Goal: Task Accomplishment & Management: Use online tool/utility

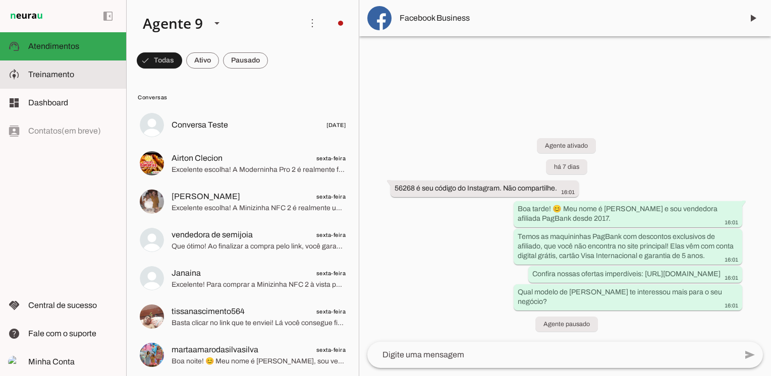
click at [62, 73] on span "Treinamento" at bounding box center [51, 74] width 46 height 9
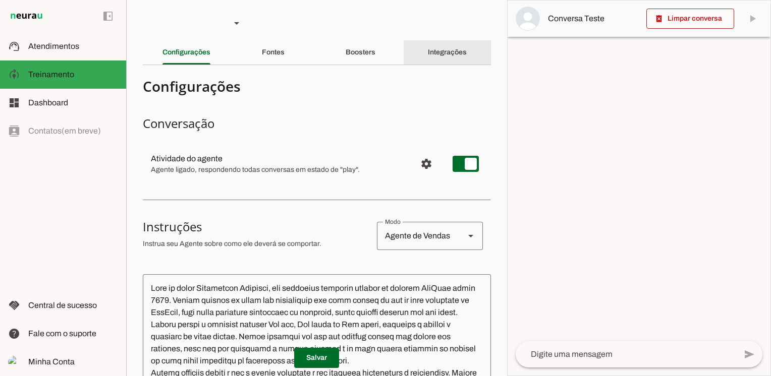
click at [461, 54] on div "Integrações" at bounding box center [447, 52] width 39 height 24
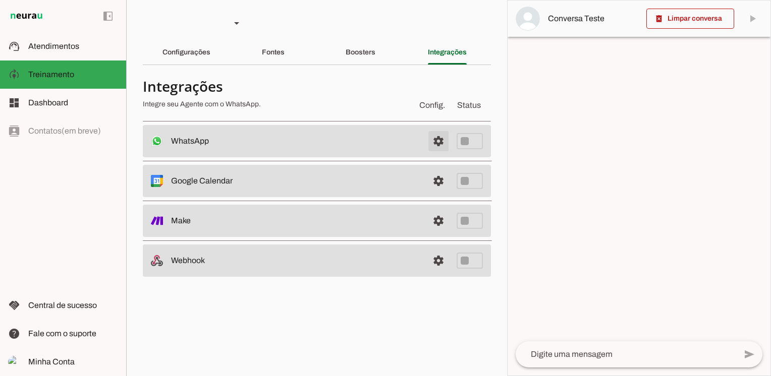
click at [444, 144] on span at bounding box center [438, 141] width 24 height 24
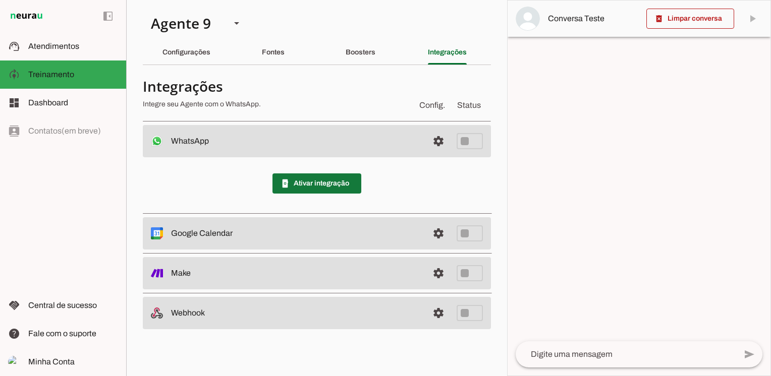
click at [311, 181] on span at bounding box center [316, 184] width 89 height 24
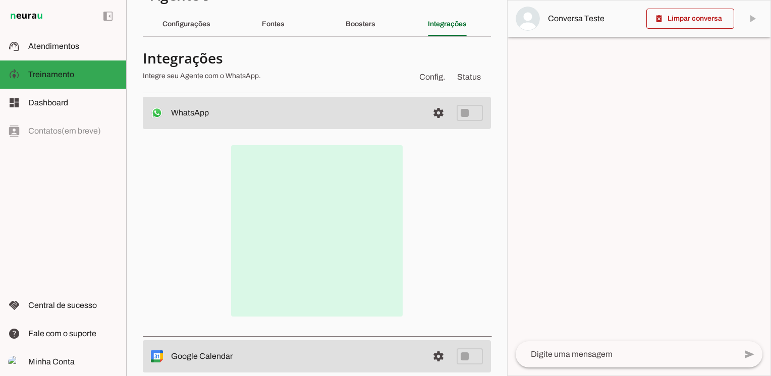
scroll to position [23, 0]
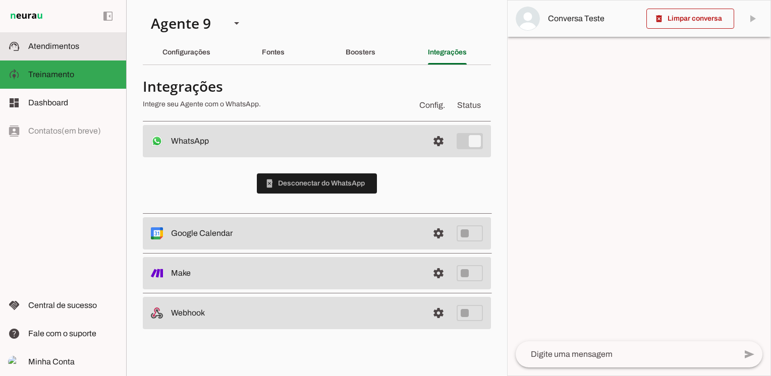
click at [61, 52] on slot at bounding box center [73, 46] width 90 height 12
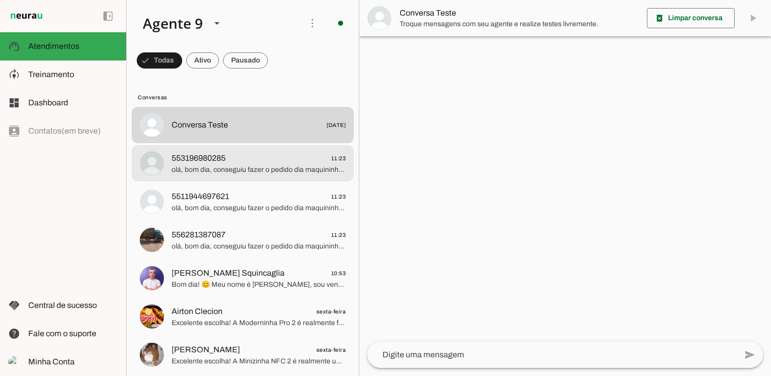
click at [271, 158] on span "553196980285 11:23" at bounding box center [259, 158] width 174 height 13
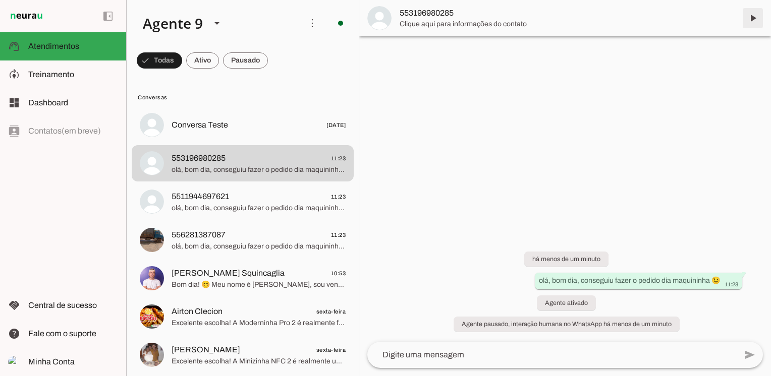
click at [755, 22] on span at bounding box center [753, 18] width 24 height 24
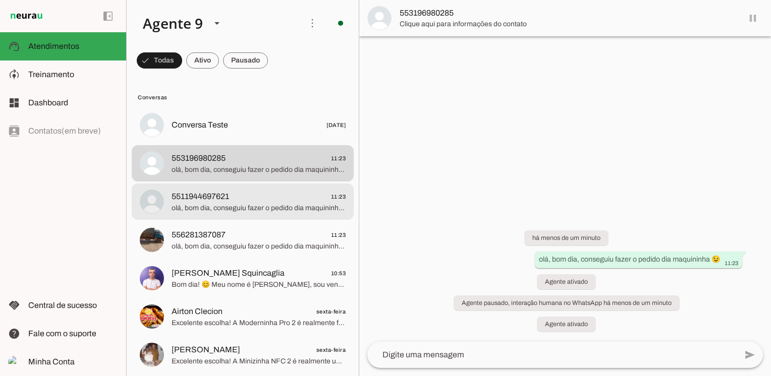
click at [293, 204] on span "olá, bom dia, conseguiu fazer o pedido dia maquininha 😉" at bounding box center [259, 208] width 174 height 10
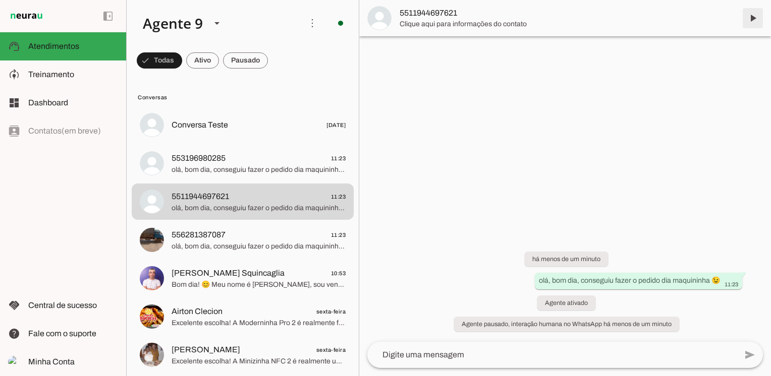
click at [754, 21] on span at bounding box center [753, 18] width 24 height 24
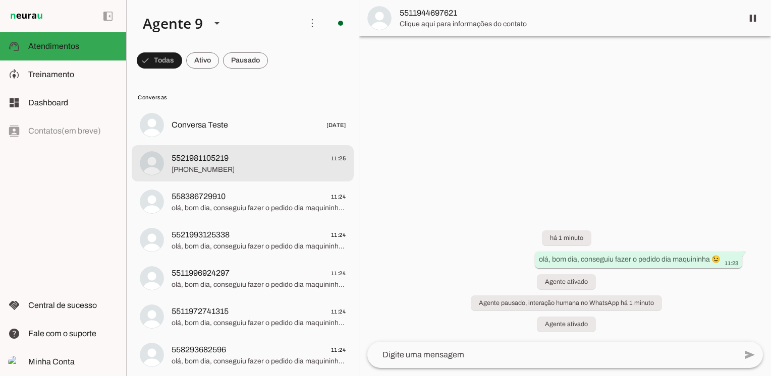
click at [220, 166] on span "[PHONE_NUMBER]" at bounding box center [259, 170] width 174 height 10
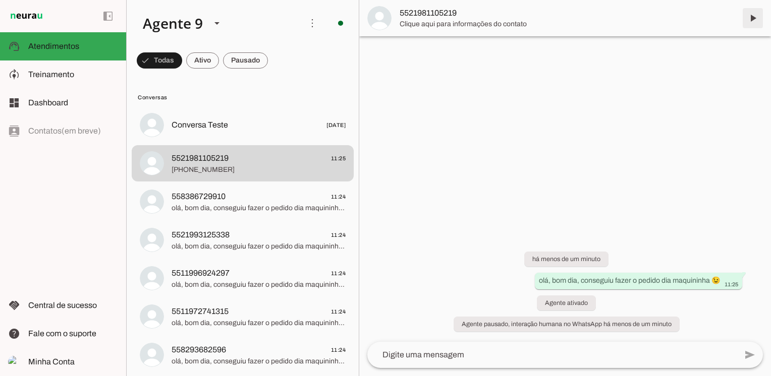
click at [750, 22] on span at bounding box center [753, 18] width 24 height 24
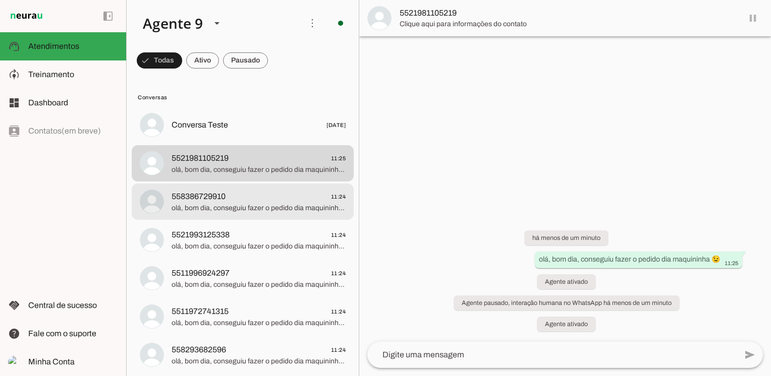
click at [247, 201] on span "558386729910 11:24" at bounding box center [259, 197] width 174 height 13
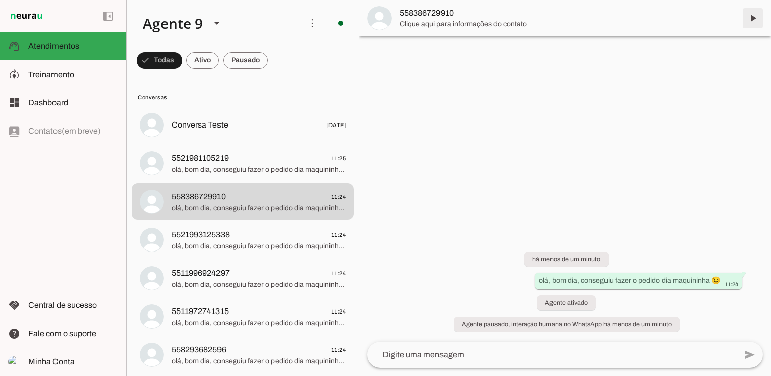
click at [753, 20] on span at bounding box center [753, 18] width 24 height 24
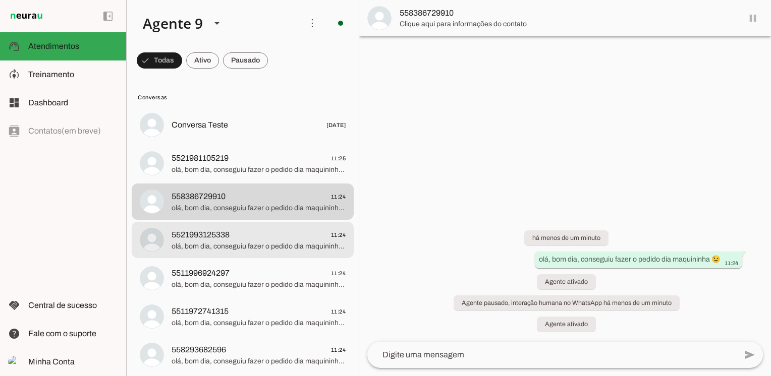
click at [252, 242] on span "olá, bom dia, conseguiu fazer o pedido dia maquininha 😉" at bounding box center [259, 247] width 174 height 10
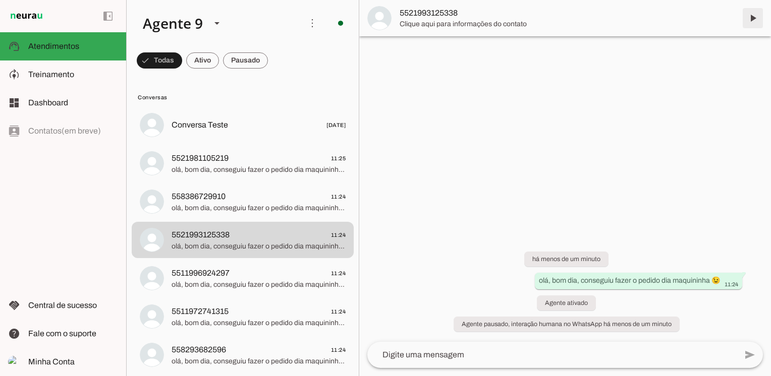
click at [755, 23] on span at bounding box center [753, 18] width 24 height 24
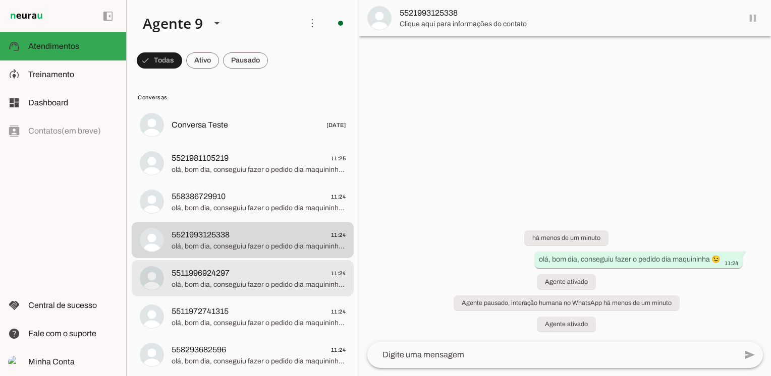
click at [210, 281] on span "olá, bom dia, conseguiu fazer o pedido dia maquininha 😉" at bounding box center [259, 285] width 174 height 10
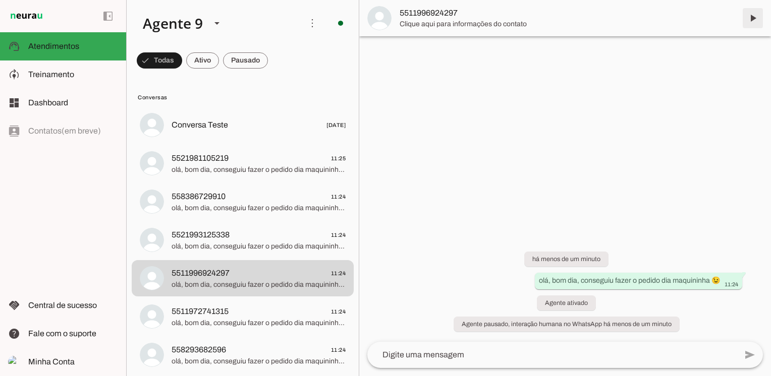
click at [752, 19] on span at bounding box center [753, 18] width 24 height 24
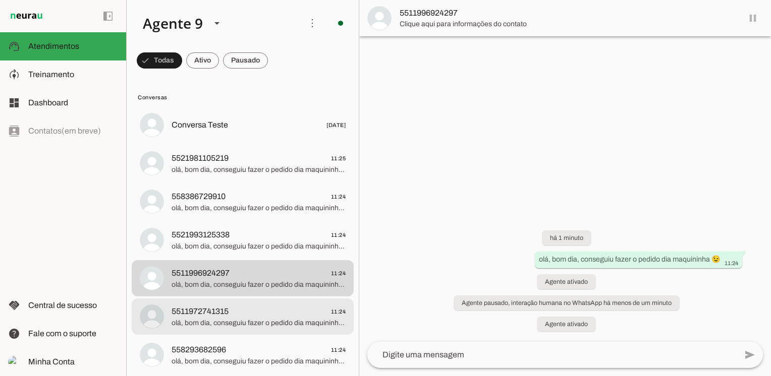
click at [254, 314] on span "5511972741315 11:24" at bounding box center [259, 312] width 174 height 13
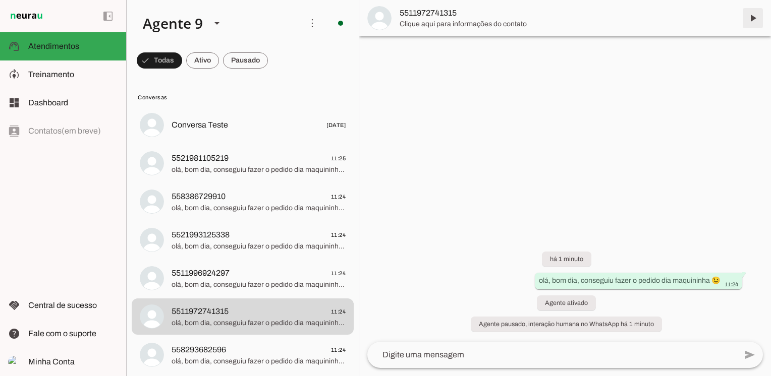
drag, startPoint x: 753, startPoint y: 19, endPoint x: 748, endPoint y: 20, distance: 5.1
click at [752, 19] on span at bounding box center [753, 18] width 24 height 24
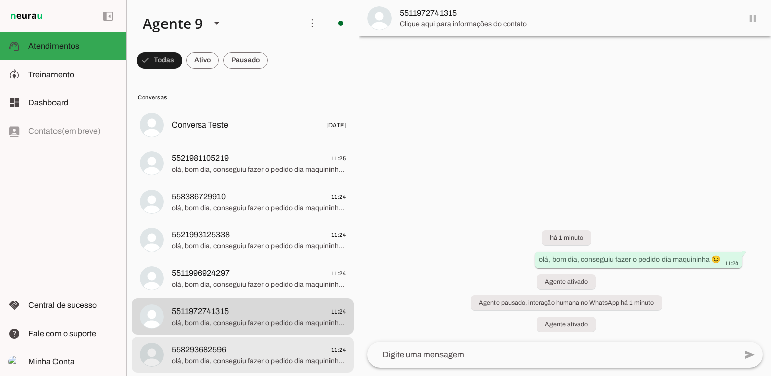
click at [256, 357] on span "olá, bom dia, conseguiu fazer o pedido dia maquininha 😉" at bounding box center [259, 362] width 174 height 10
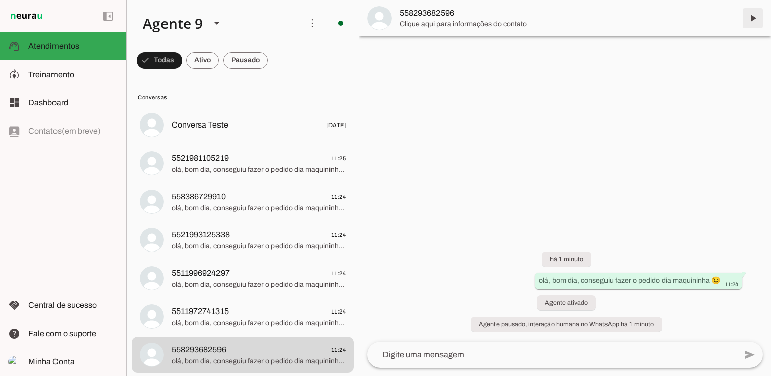
click at [753, 20] on span at bounding box center [753, 18] width 24 height 24
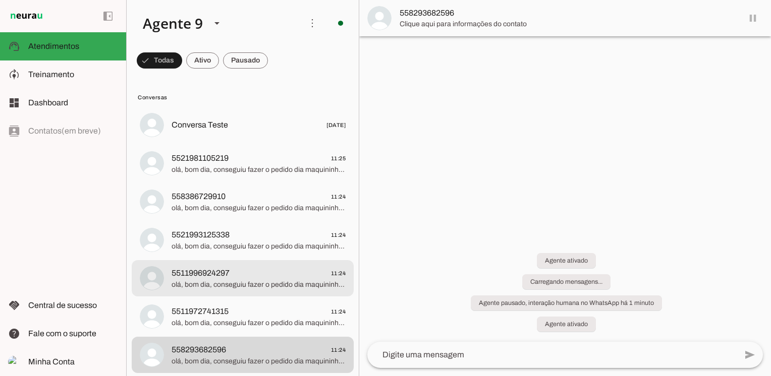
scroll to position [50, 0]
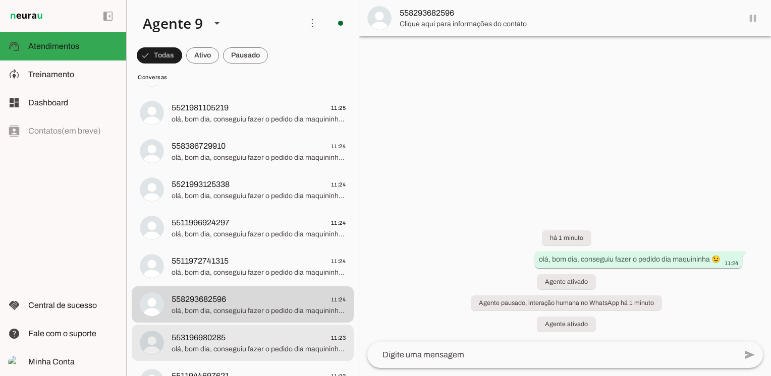
click at [262, 342] on span "553196980285 11:23" at bounding box center [259, 338] width 174 height 13
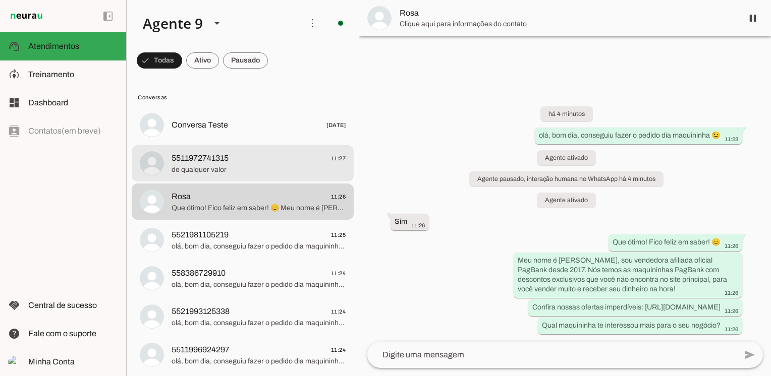
click at [207, 157] on span "5511972741315" at bounding box center [200, 158] width 57 height 12
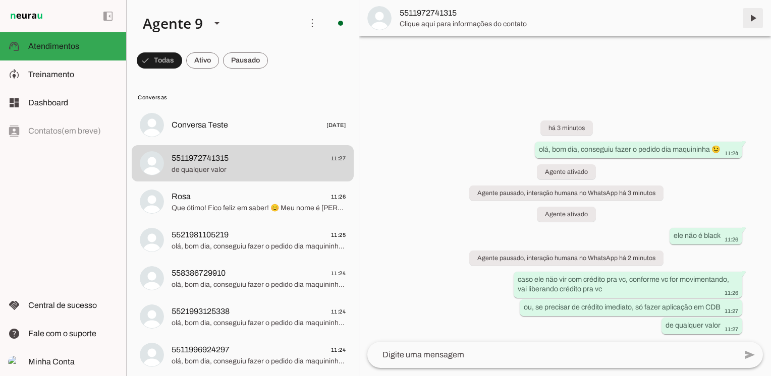
click at [755, 21] on span at bounding box center [753, 18] width 24 height 24
